Goal: Find specific page/section: Find specific page/section

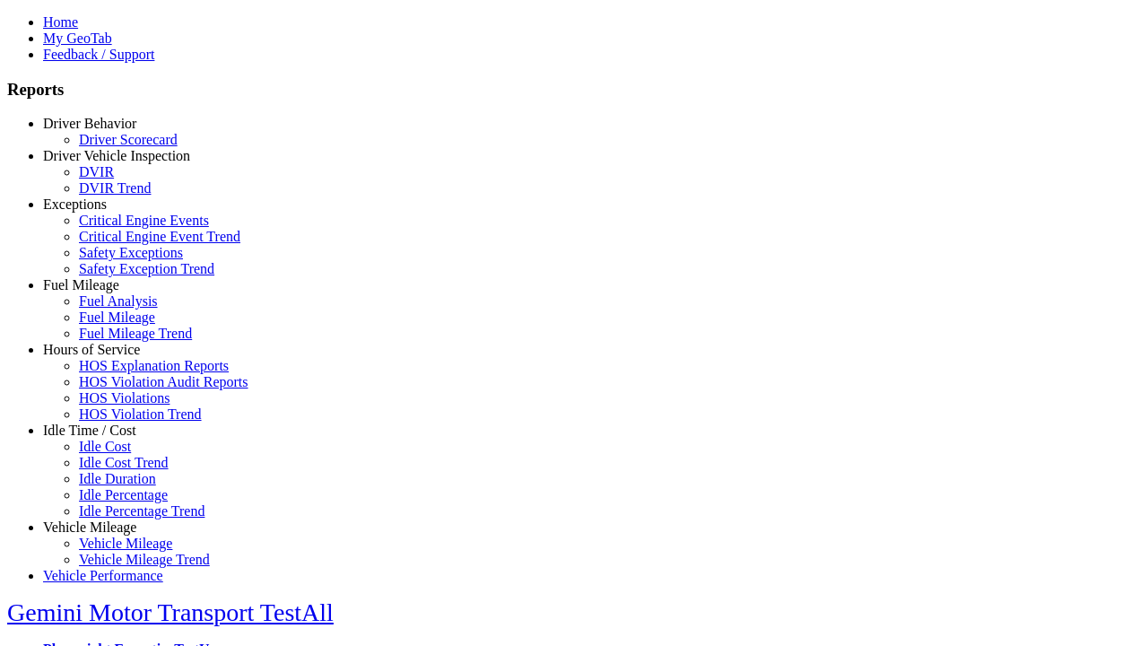
click at [103, 438] on link "Idle Time / Cost" at bounding box center [89, 429] width 93 height 15
click at [117, 454] on link "Idle Cost" at bounding box center [105, 445] width 52 height 15
type input "****"
